Goal: Information Seeking & Learning: Learn about a topic

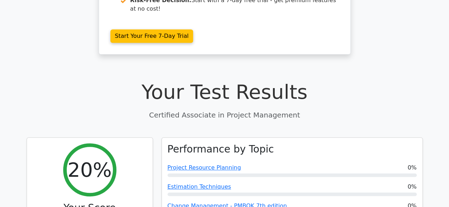
scroll to position [182, 0]
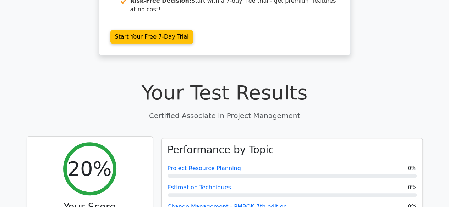
click at [102, 157] on h2 "20%" at bounding box center [89, 169] width 44 height 24
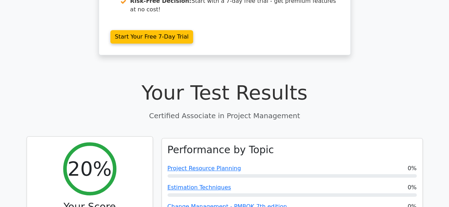
click at [102, 157] on h2 "20%" at bounding box center [89, 169] width 44 height 24
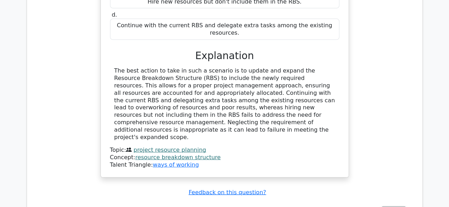
scroll to position [784, 0]
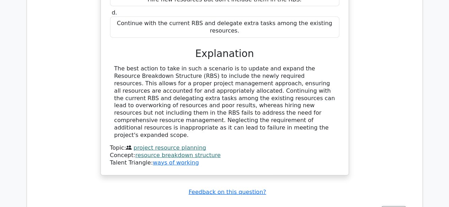
click at [152, 145] on link "project resource planning" at bounding box center [169, 148] width 72 height 7
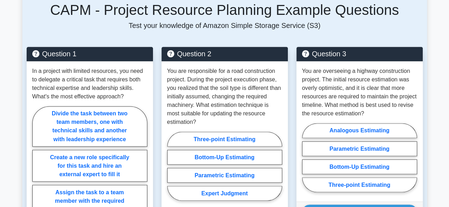
scroll to position [531, 0]
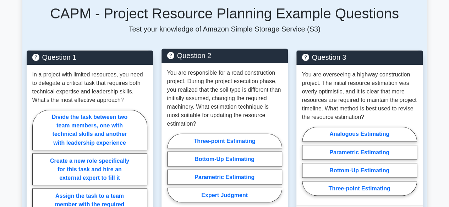
click at [170, 52] on icon at bounding box center [170, 56] width 7 height 8
click at [214, 134] on label "Three-point Estimating" at bounding box center [224, 141] width 115 height 15
click at [172, 168] on input "Three-point Estimating" at bounding box center [169, 170] width 5 height 5
radio input "true"
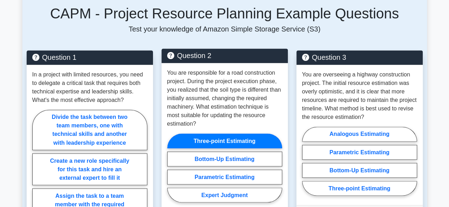
click at [214, 134] on label "Three-point Estimating" at bounding box center [224, 141] width 115 height 15
click at [172, 168] on input "Three-point Estimating" at bounding box center [169, 170] width 5 height 5
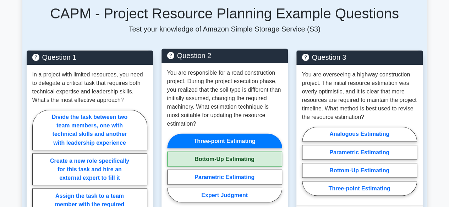
click at [225, 152] on label "Bottom-Up Estimating" at bounding box center [224, 159] width 115 height 15
click at [172, 168] on input "Bottom-Up Estimating" at bounding box center [169, 170] width 5 height 5
radio input "true"
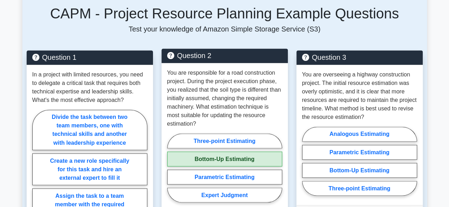
click at [225, 152] on label "Bottom-Up Estimating" at bounding box center [224, 159] width 115 height 15
click at [172, 168] on input "Bottom-Up Estimating" at bounding box center [169, 170] width 5 height 5
click at [225, 152] on label "Bottom-Up Estimating" at bounding box center [224, 159] width 115 height 15
click at [172, 168] on input "Bottom-Up Estimating" at bounding box center [169, 170] width 5 height 5
click at [225, 152] on label "Bottom-Up Estimating" at bounding box center [224, 159] width 115 height 15
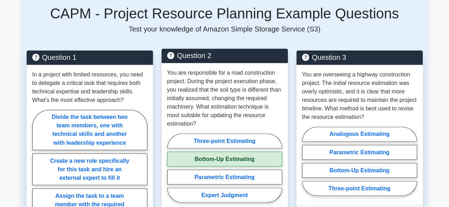
click at [172, 168] on input "Bottom-Up Estimating" at bounding box center [169, 170] width 5 height 5
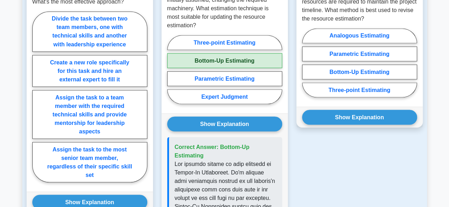
scroll to position [628, 0]
